Goal: Task Accomplishment & Management: Manage account settings

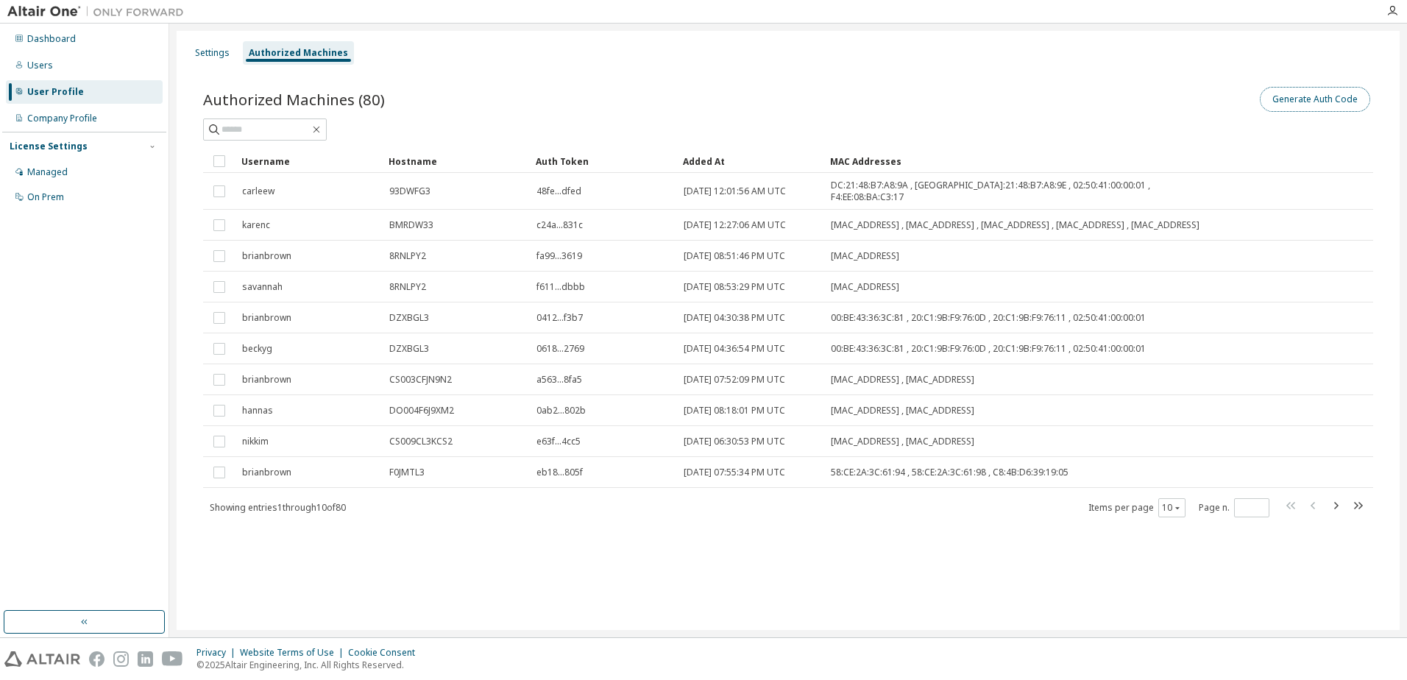
click at [1320, 98] on button "Generate Auth Code" at bounding box center [1314, 99] width 110 height 25
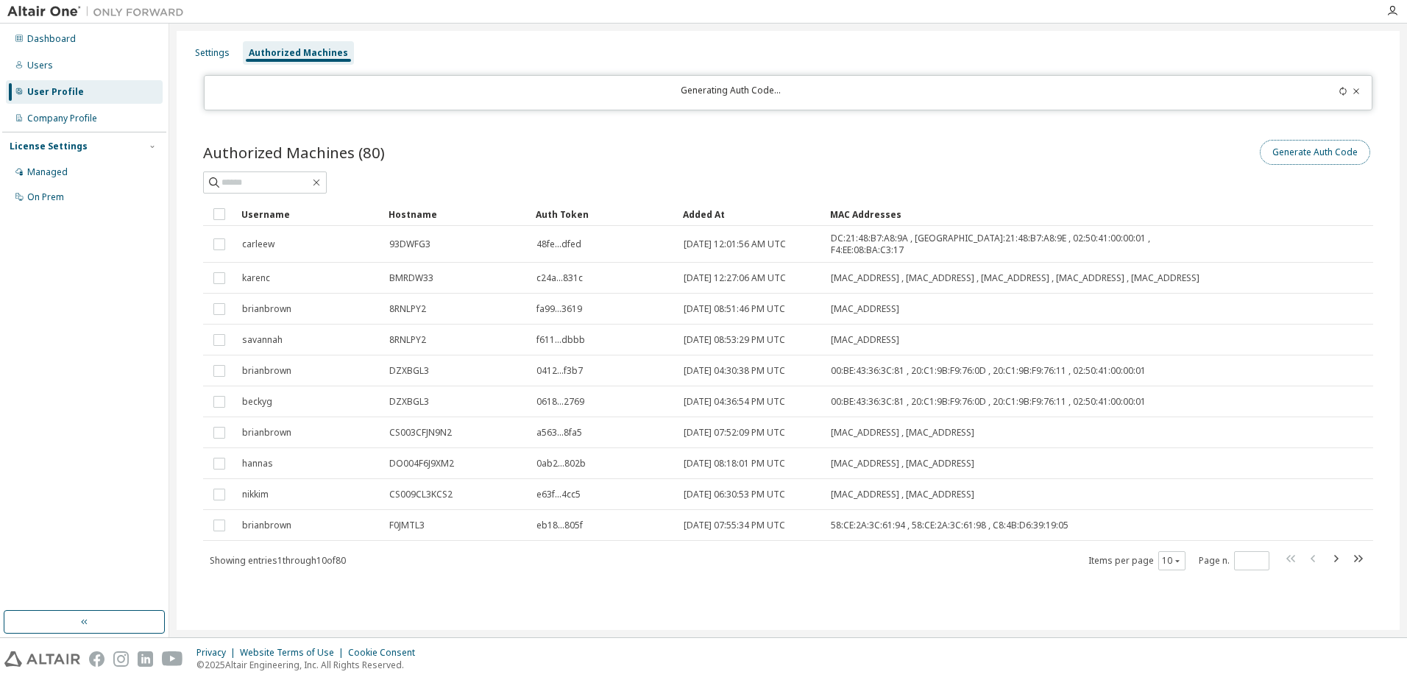
click at [1298, 154] on button "Generate Auth Code" at bounding box center [1314, 152] width 110 height 25
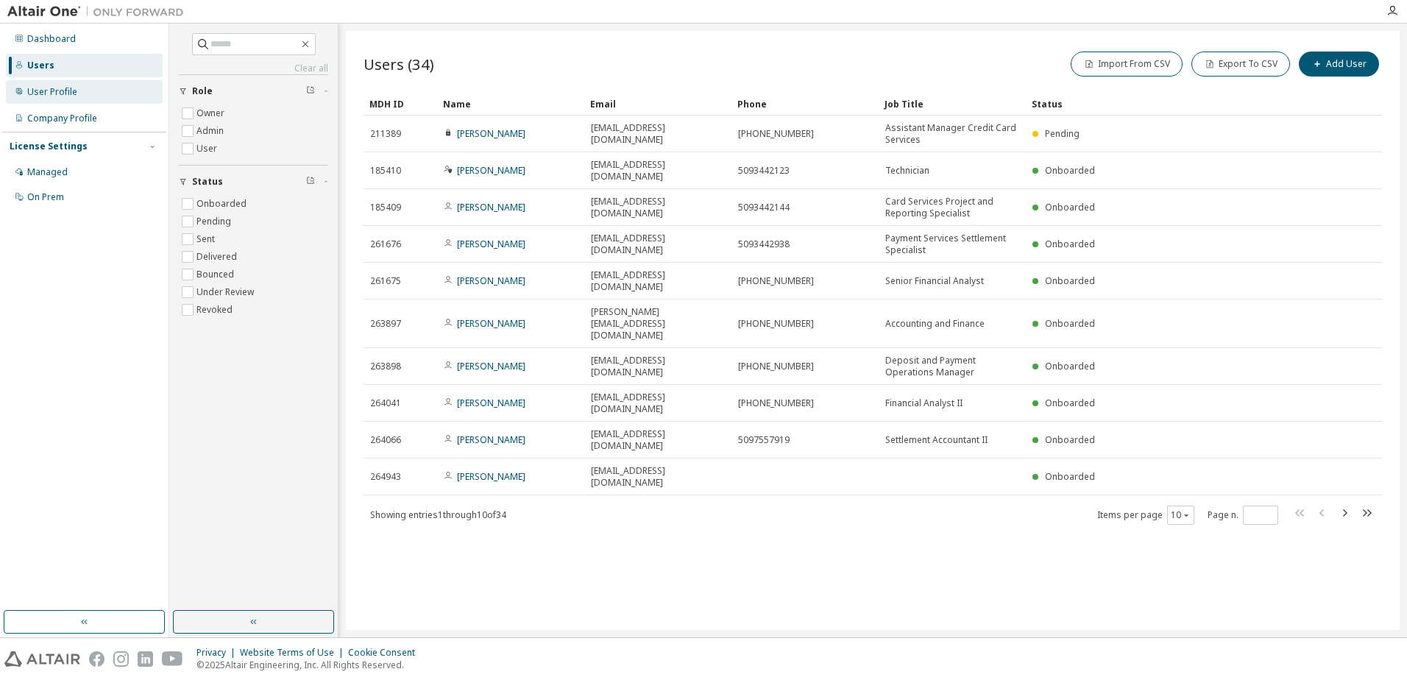
click at [69, 93] on div "User Profile" at bounding box center [52, 92] width 50 height 12
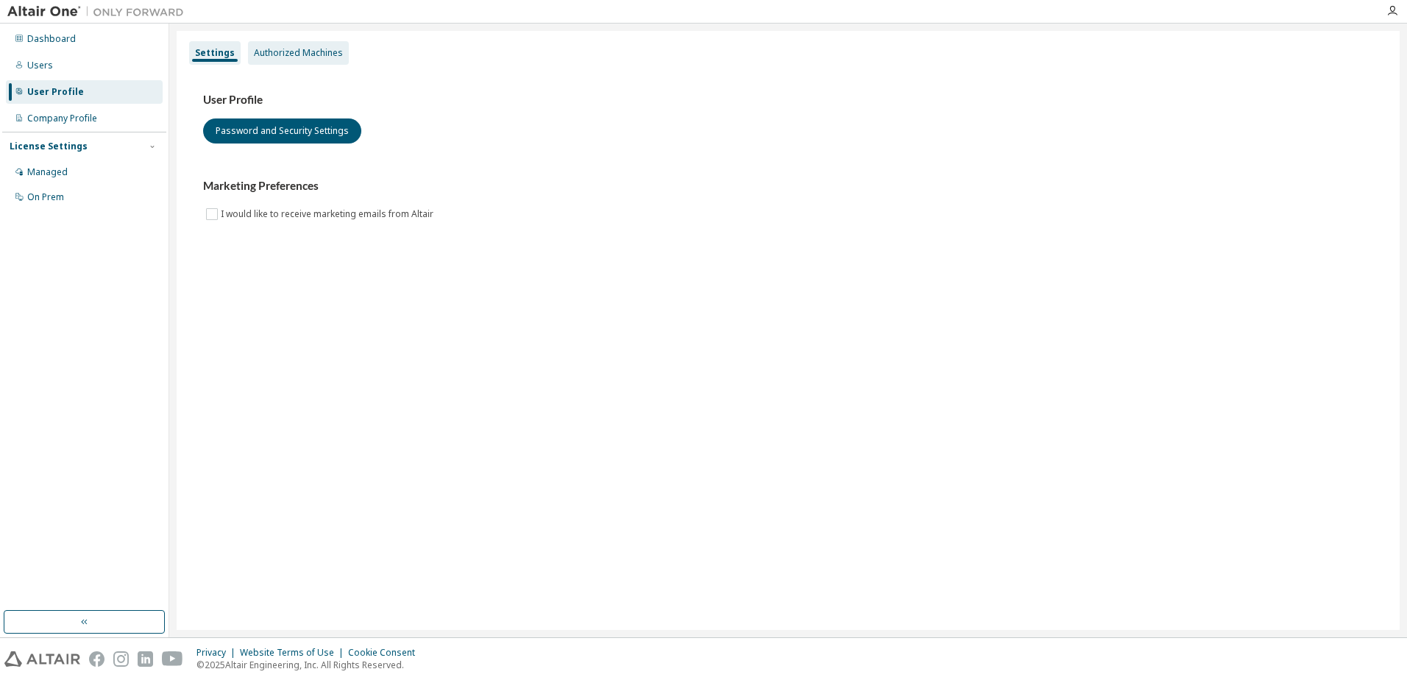
click at [305, 47] on div "Authorized Machines" at bounding box center [298, 53] width 89 height 12
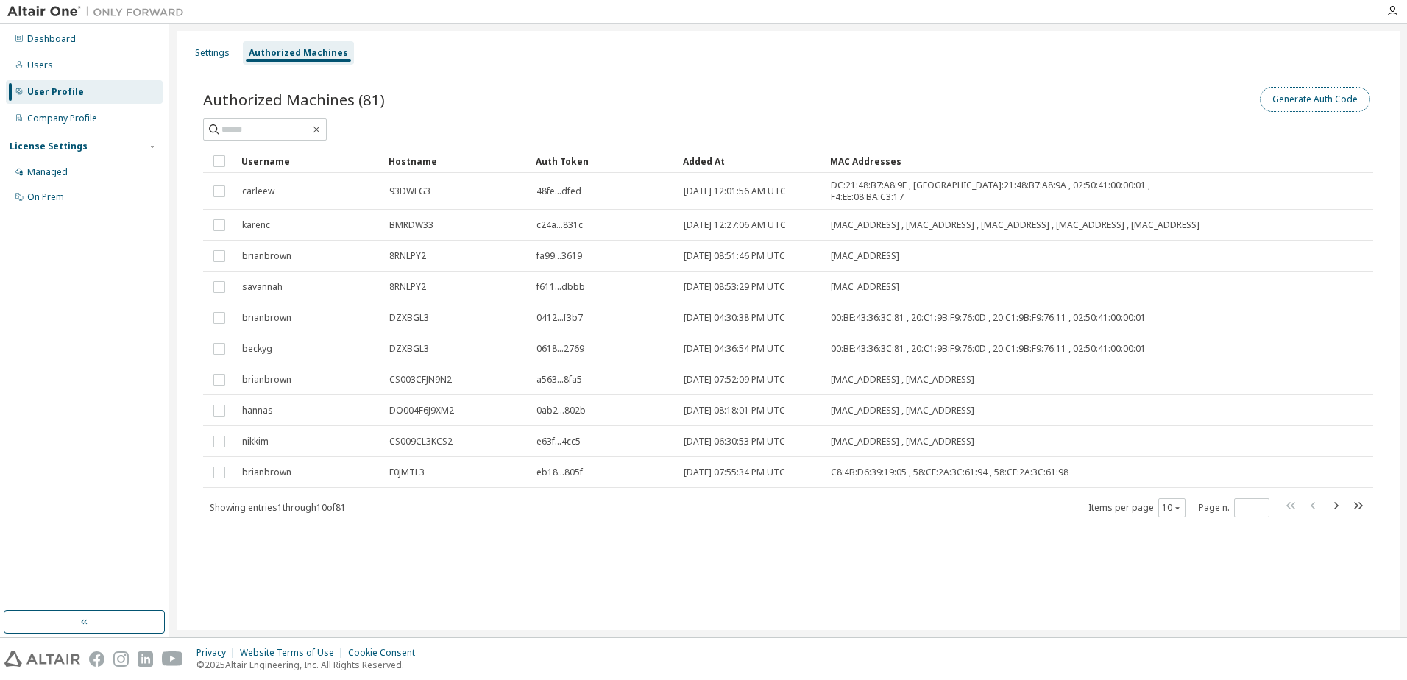
click at [1275, 102] on button "Generate Auth Code" at bounding box center [1314, 99] width 110 height 25
